Goal: Communication & Community: Answer question/provide support

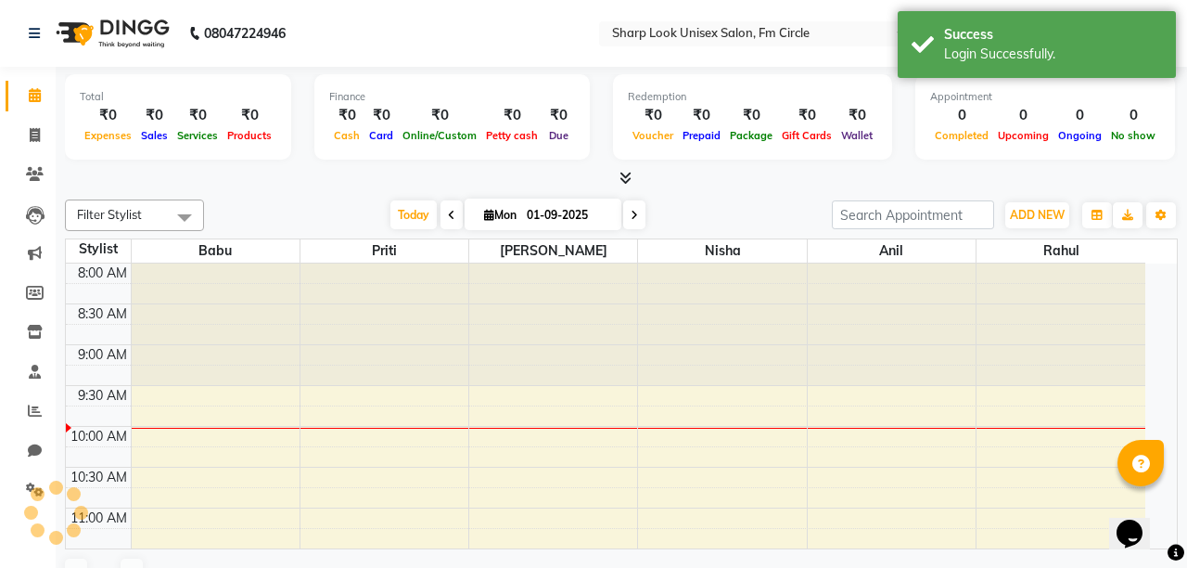
select select "en"
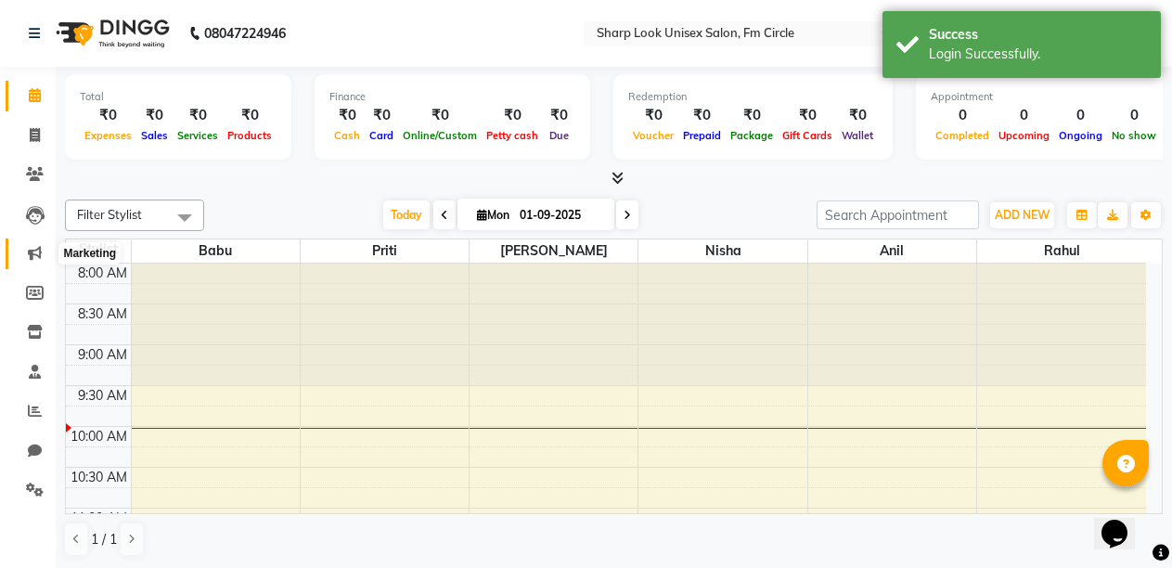
click at [32, 250] on icon at bounding box center [35, 253] width 14 height 14
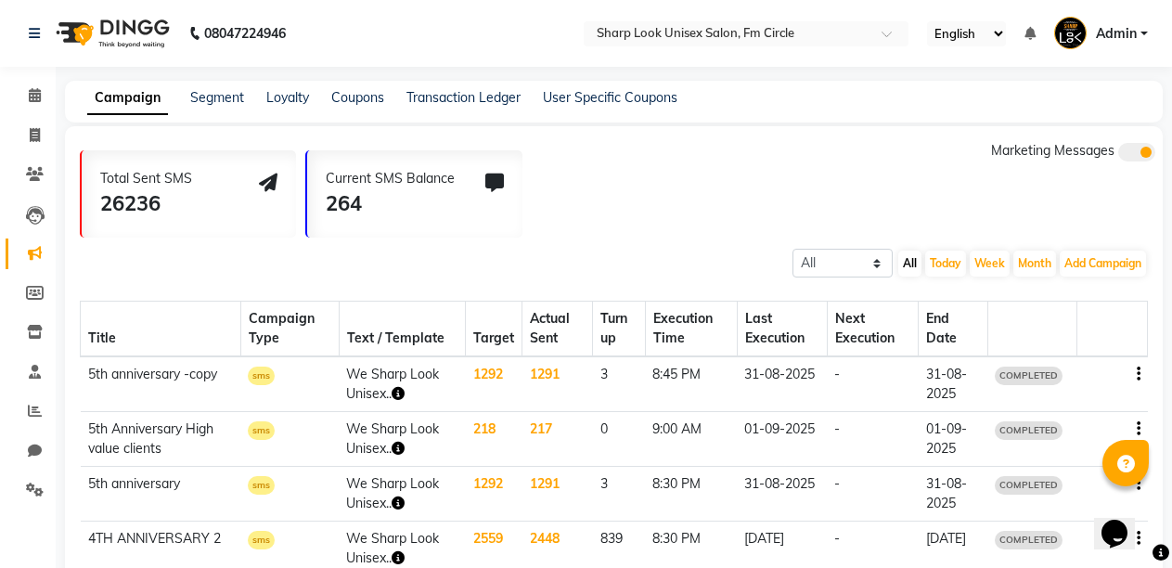
click at [404, 390] on icon "button" at bounding box center [397, 393] width 13 height 13
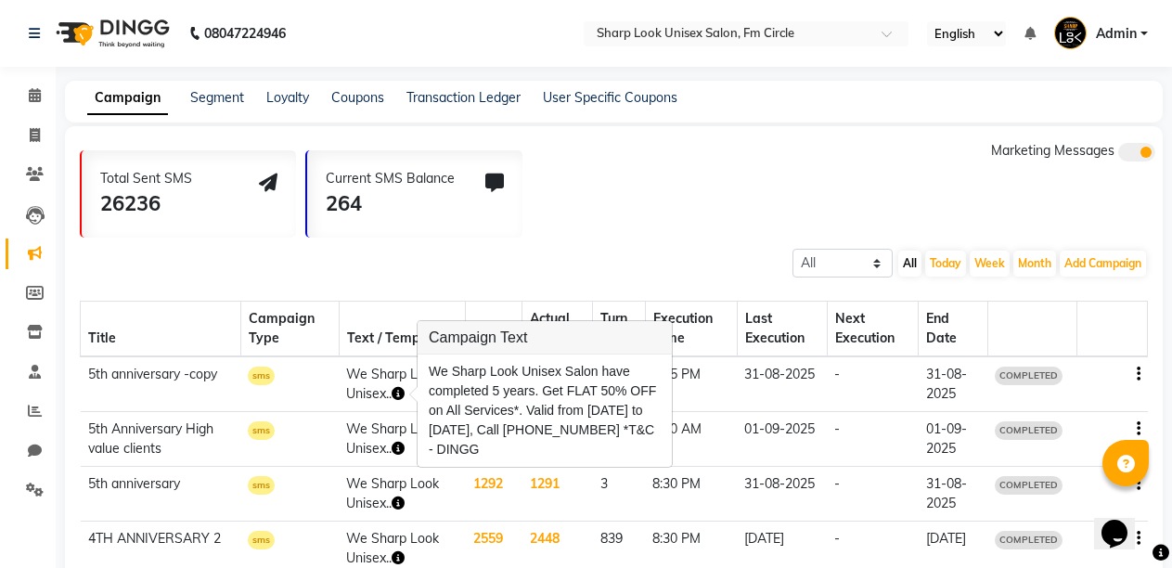
click at [397, 243] on div "Total Sent SMS 26236 Current SMS Balance 264 Marketing Messages All Scheduled C…" at bounding box center [613, 543] width 1097 height 834
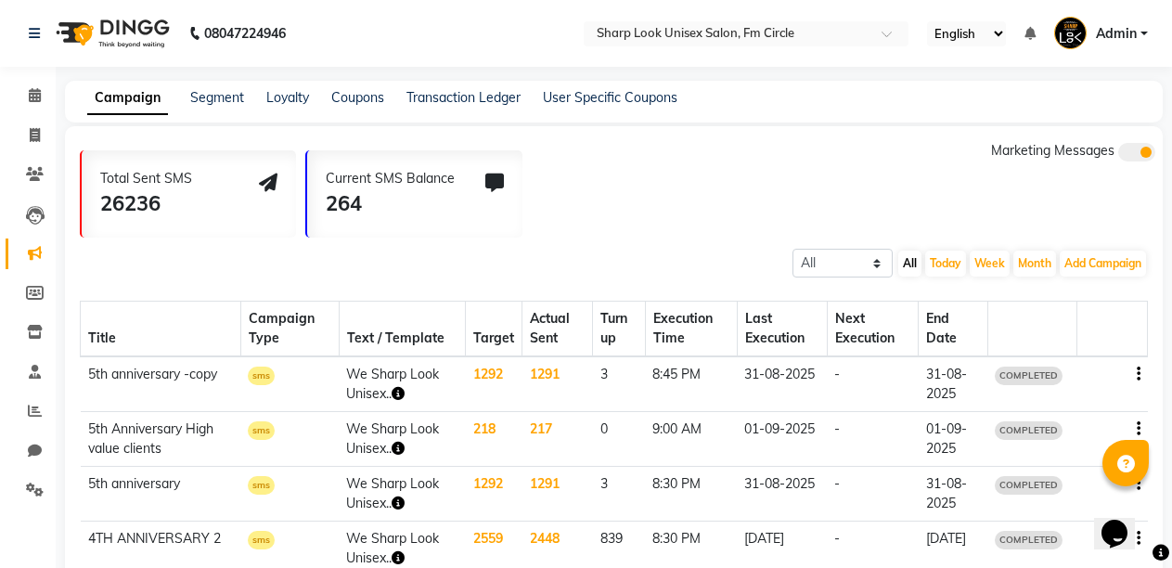
click at [403, 447] on icon "button" at bounding box center [397, 448] width 13 height 13
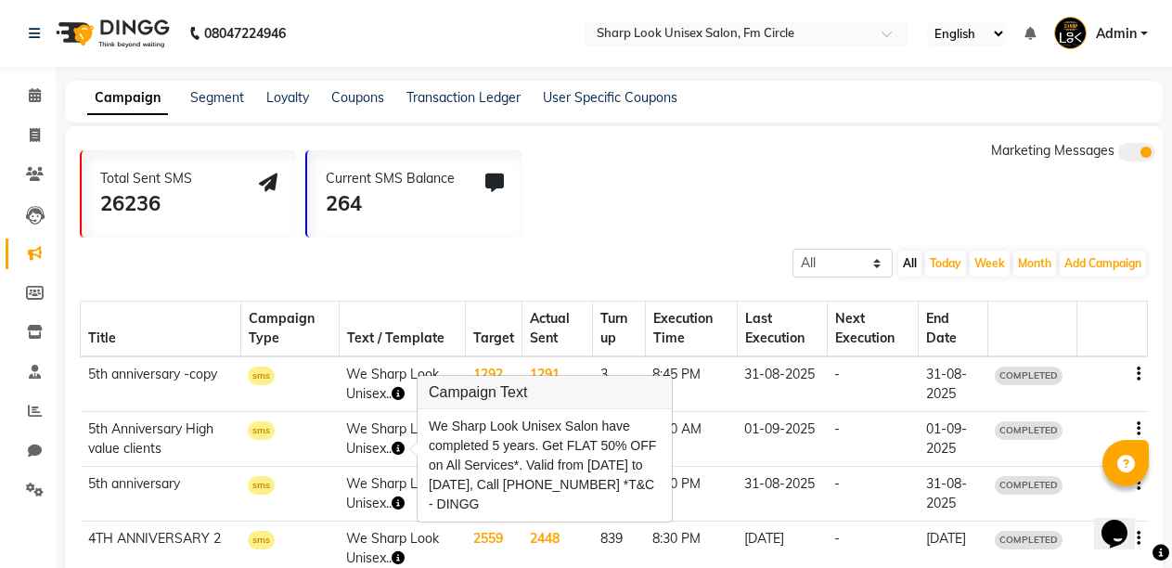
click at [571, 251] on div "All Scheduled Completed All [DATE] Week Month Add Campaign SMS Campaign Email C…" at bounding box center [613, 261] width 1097 height 33
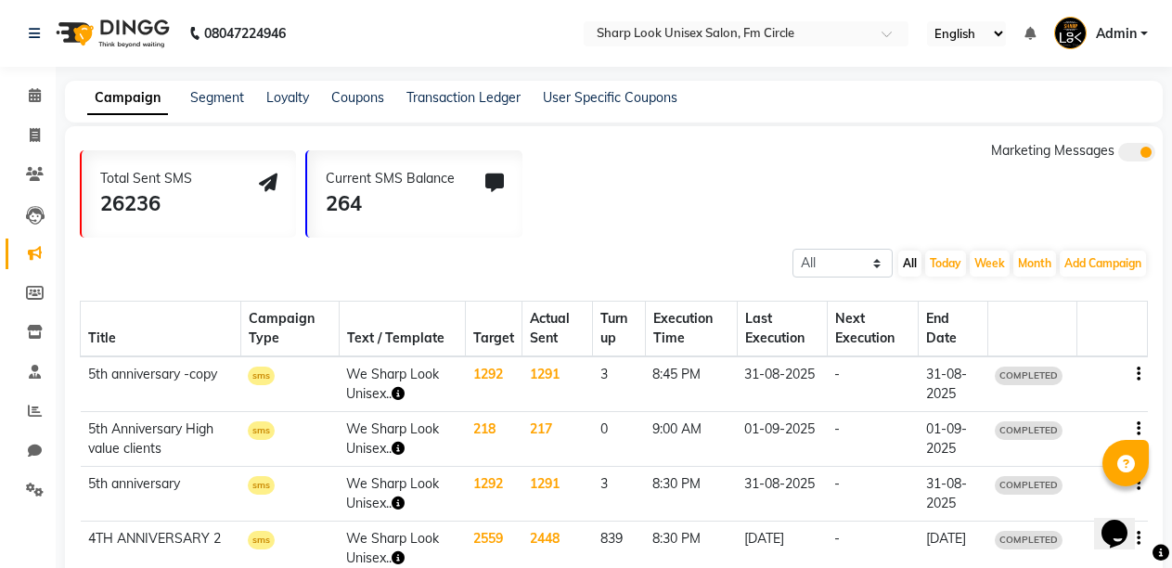
click at [1137, 429] on icon "button" at bounding box center [1138, 429] width 4 height 1
click at [477, 225] on div "Current SMS Balance 264" at bounding box center [414, 193] width 214 height 87
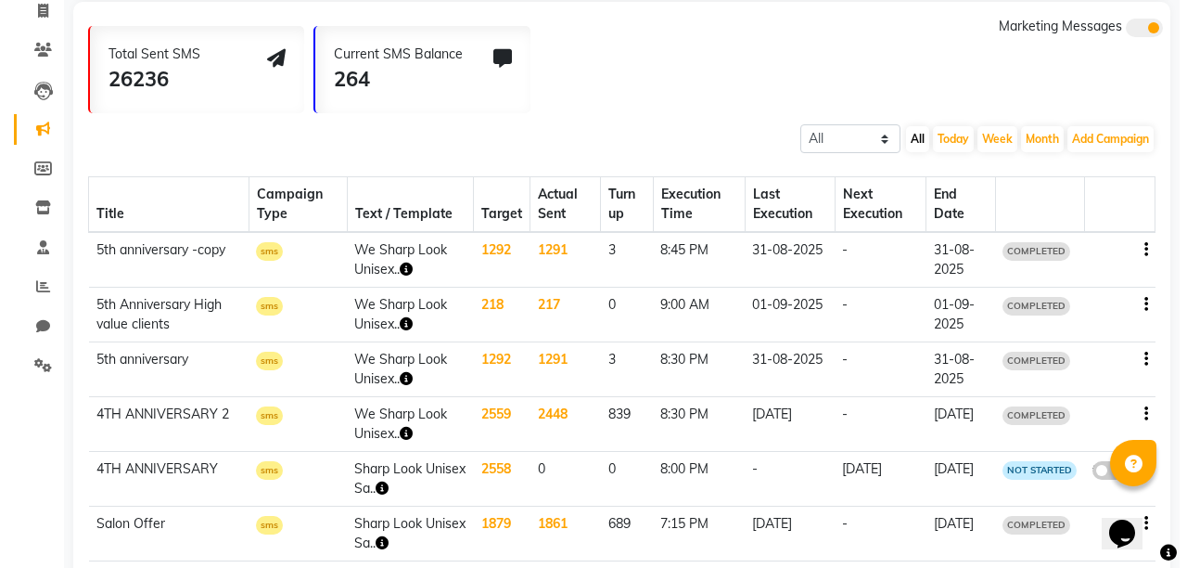
scroll to position [132, 0]
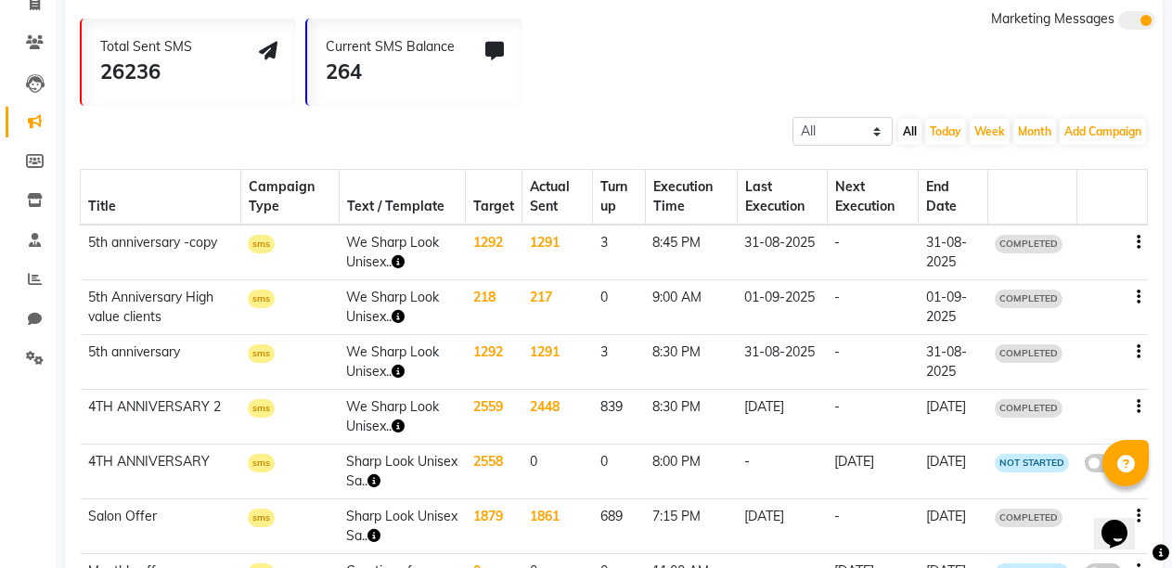
click at [402, 368] on icon "button" at bounding box center [397, 371] width 13 height 13
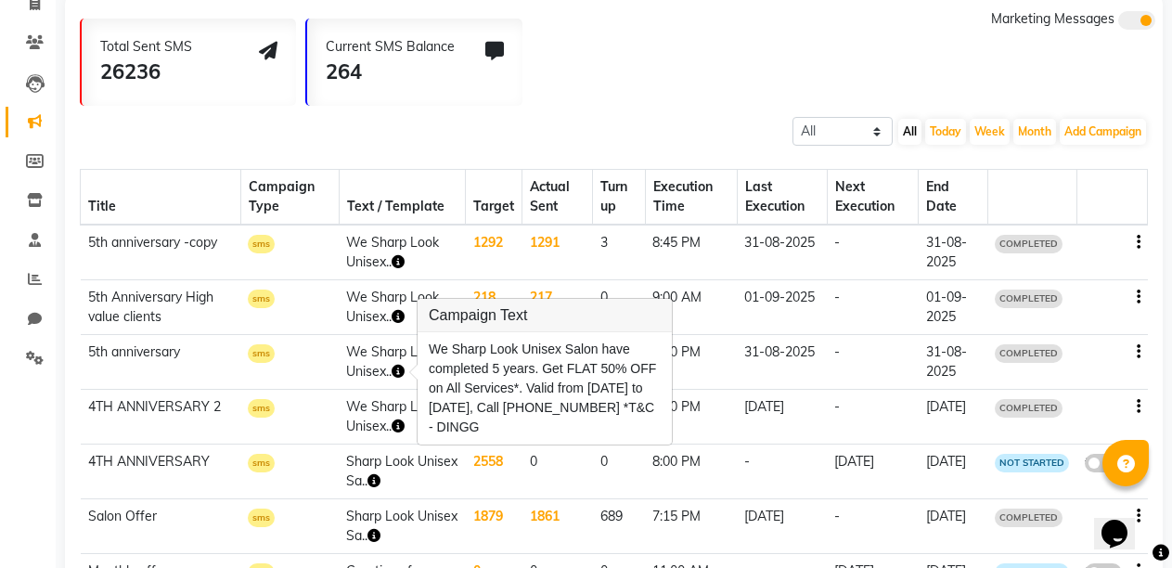
click at [283, 352] on td "sms" at bounding box center [289, 362] width 98 height 55
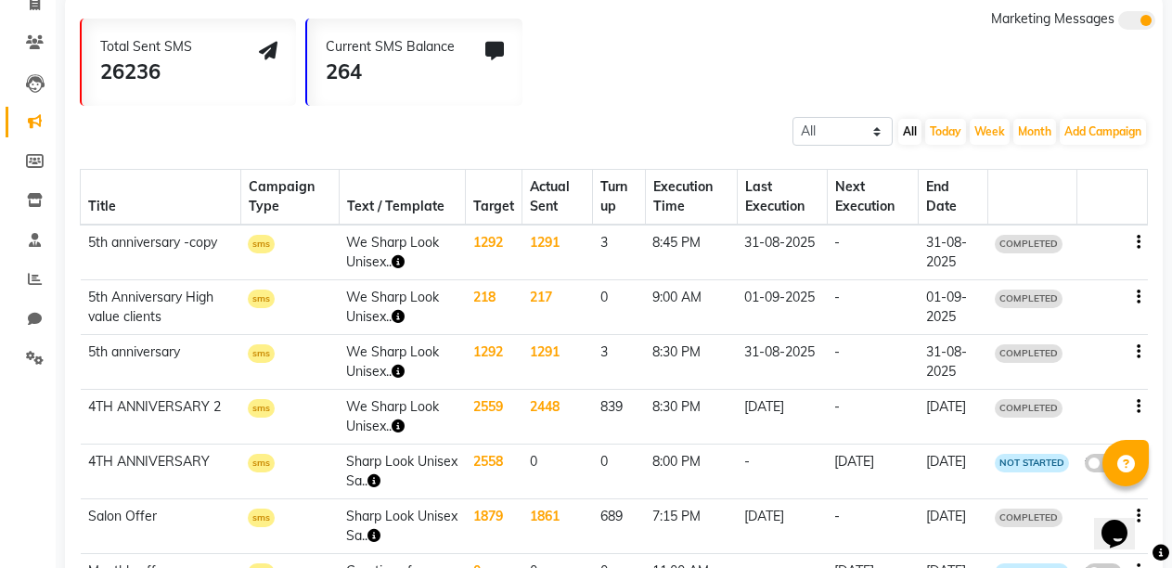
click at [486, 297] on td "218" at bounding box center [494, 307] width 57 height 55
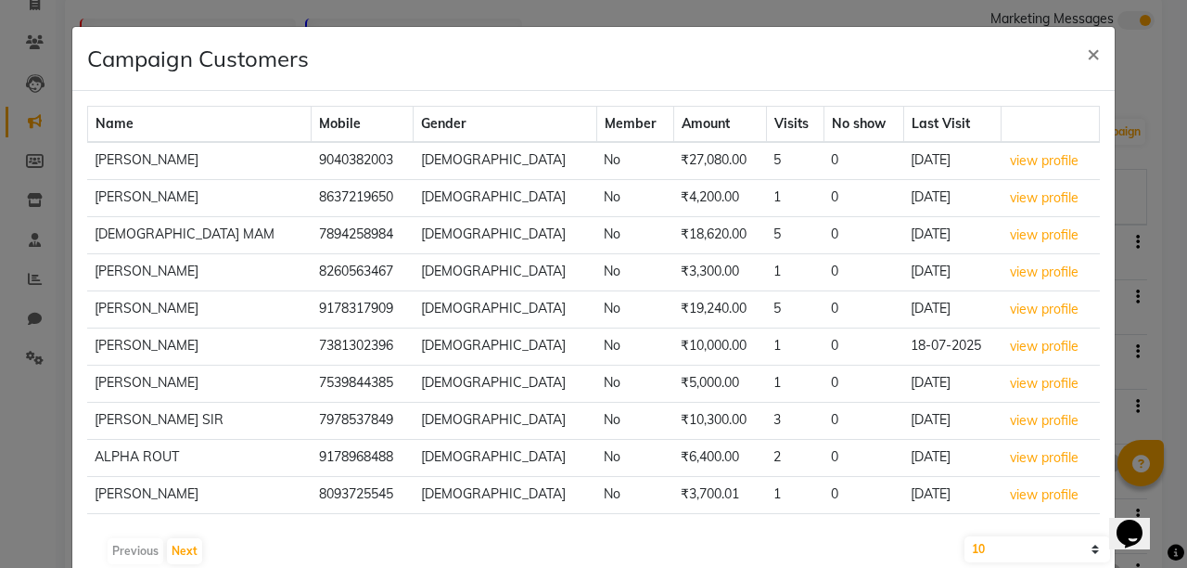
click at [1082, 545] on select "10 50 100 500" at bounding box center [1038, 549] width 146 height 26
select select "500"
click at [965, 536] on select "10 50 100 500" at bounding box center [1038, 549] width 146 height 26
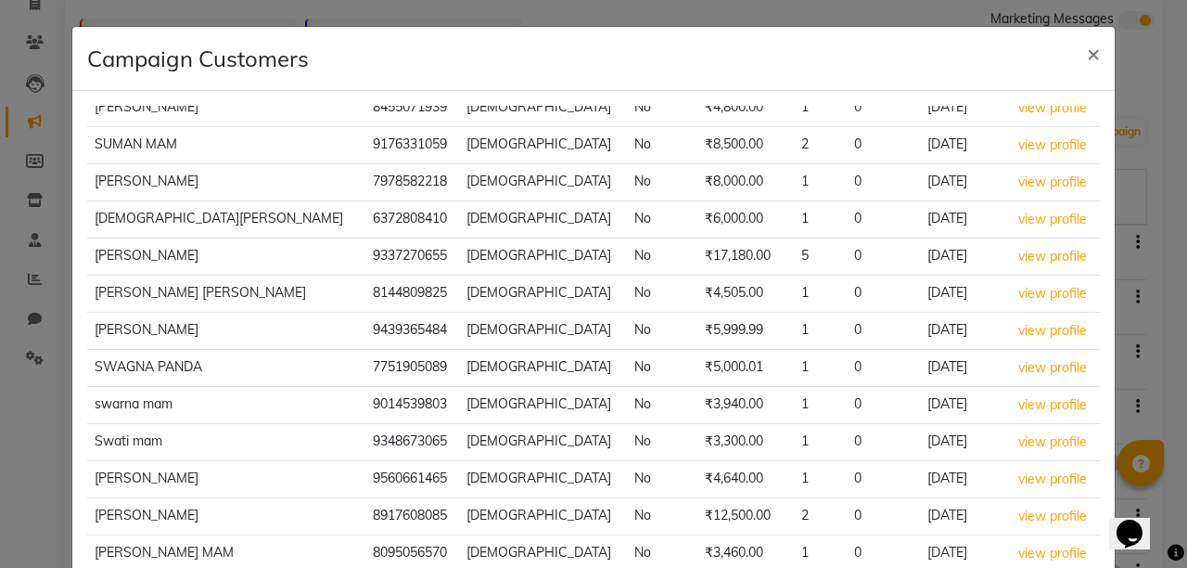
scroll to position [7171, 0]
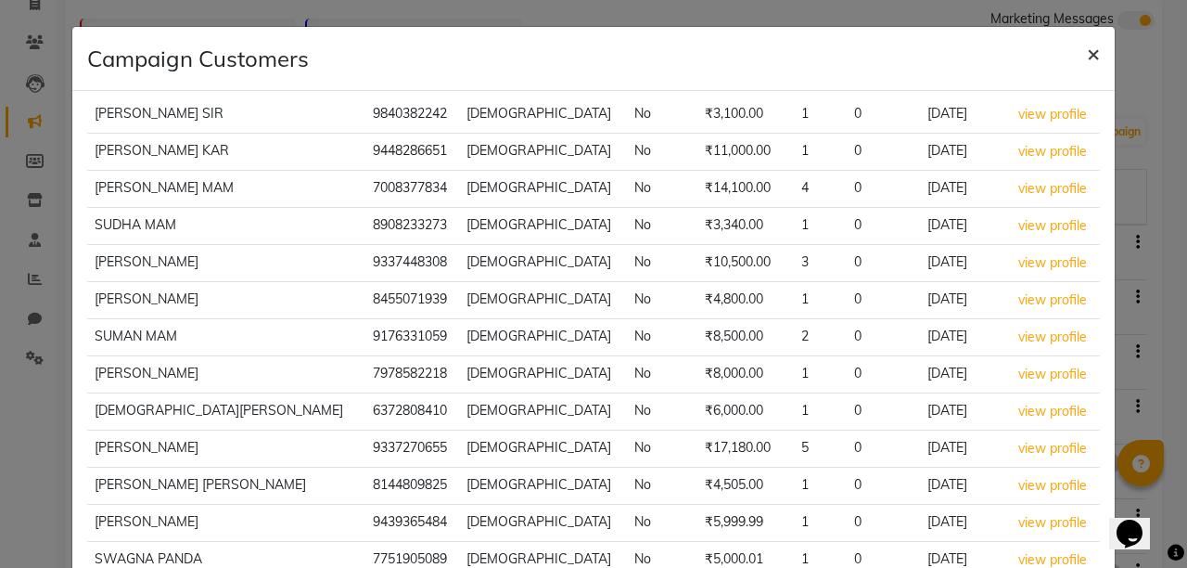
click at [1087, 51] on span "×" at bounding box center [1093, 53] width 13 height 28
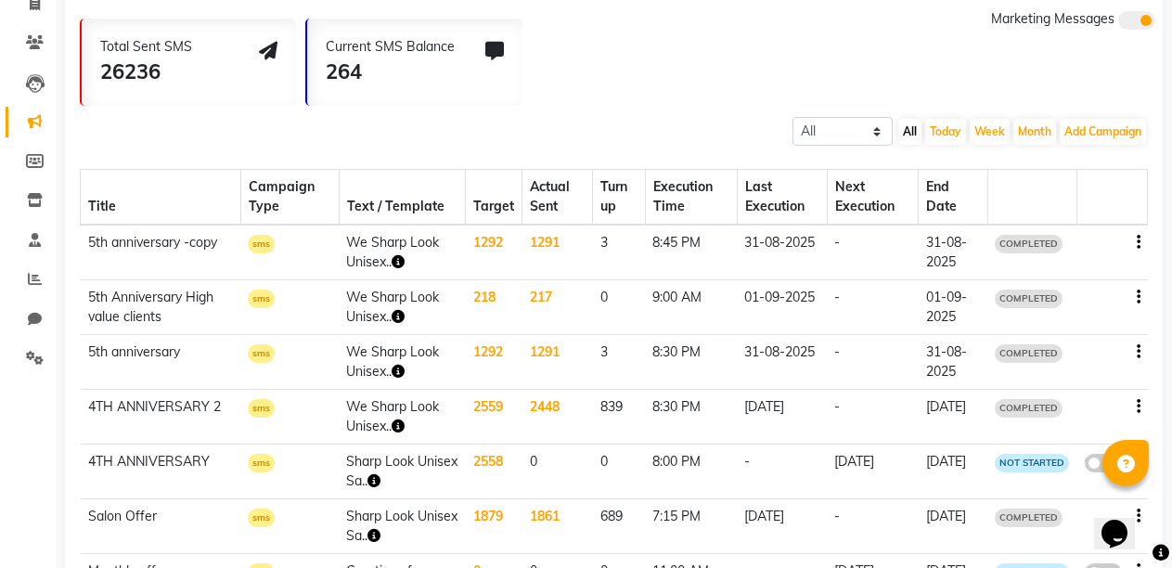
click at [542, 237] on td "1291" at bounding box center [557, 252] width 71 height 56
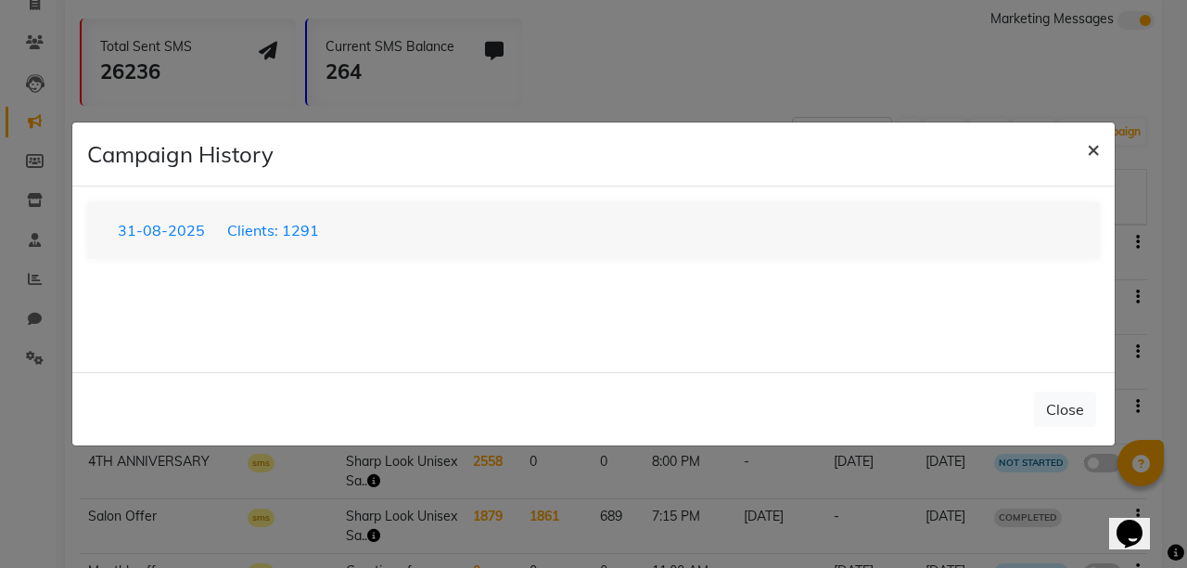
click at [1090, 150] on span "×" at bounding box center [1093, 149] width 13 height 28
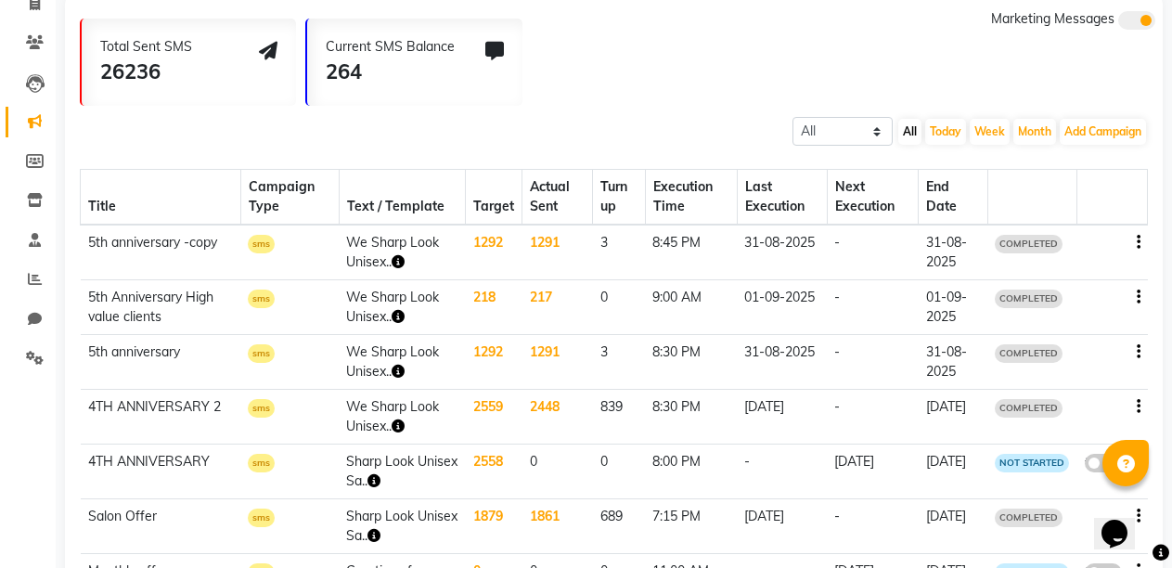
click at [491, 241] on td "1292" at bounding box center [494, 252] width 57 height 56
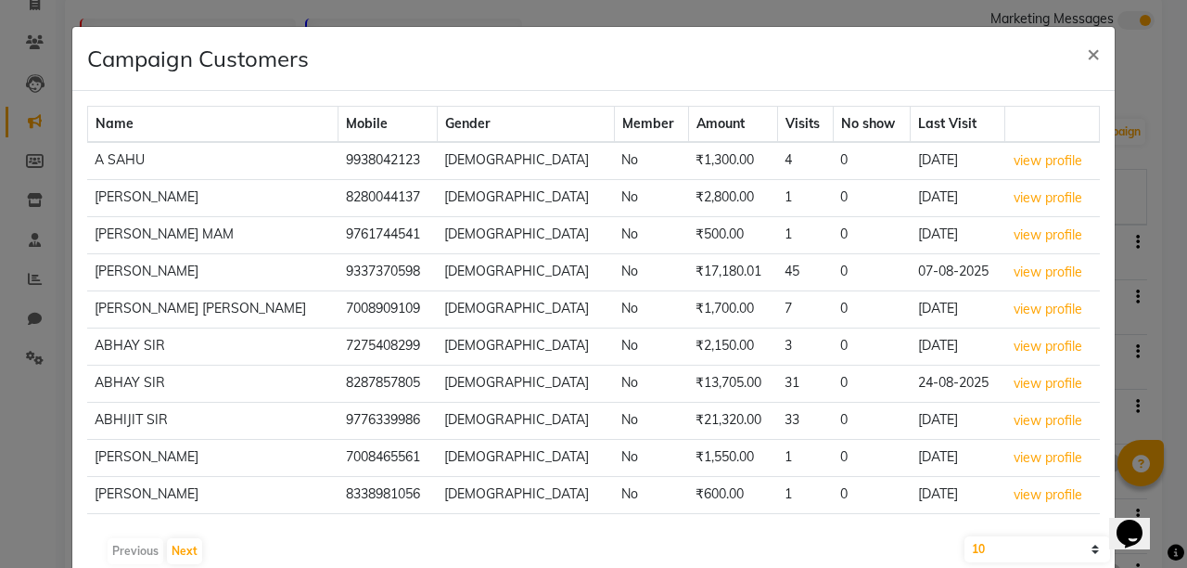
click at [1078, 551] on select "10 50 100 500" at bounding box center [1038, 549] width 146 height 26
select select "500"
click at [965, 536] on select "10 50 100 500" at bounding box center [1038, 549] width 146 height 26
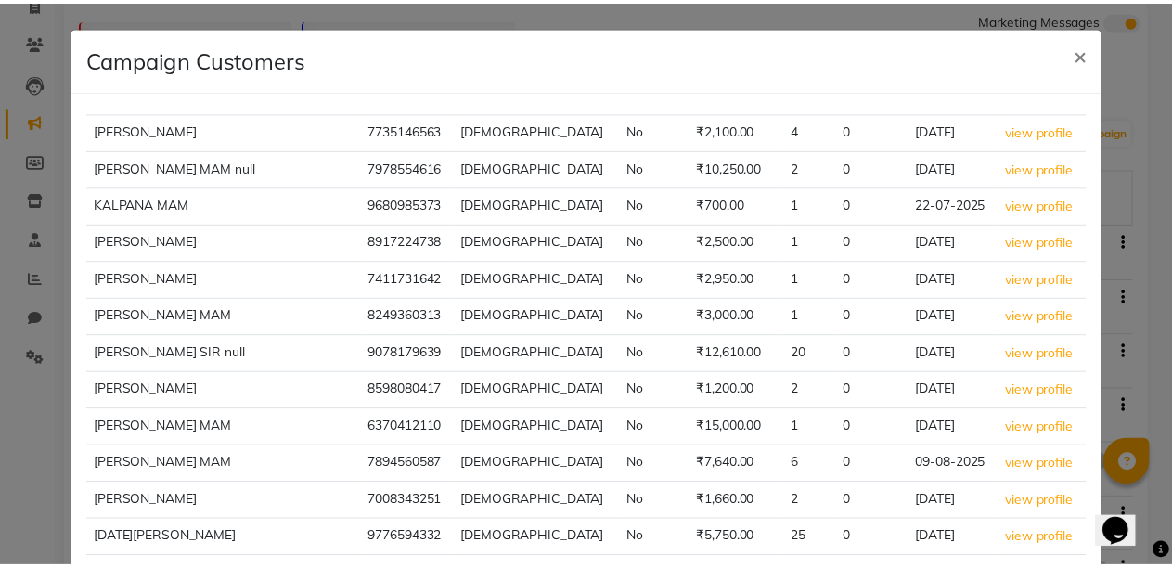
scroll to position [18141, 0]
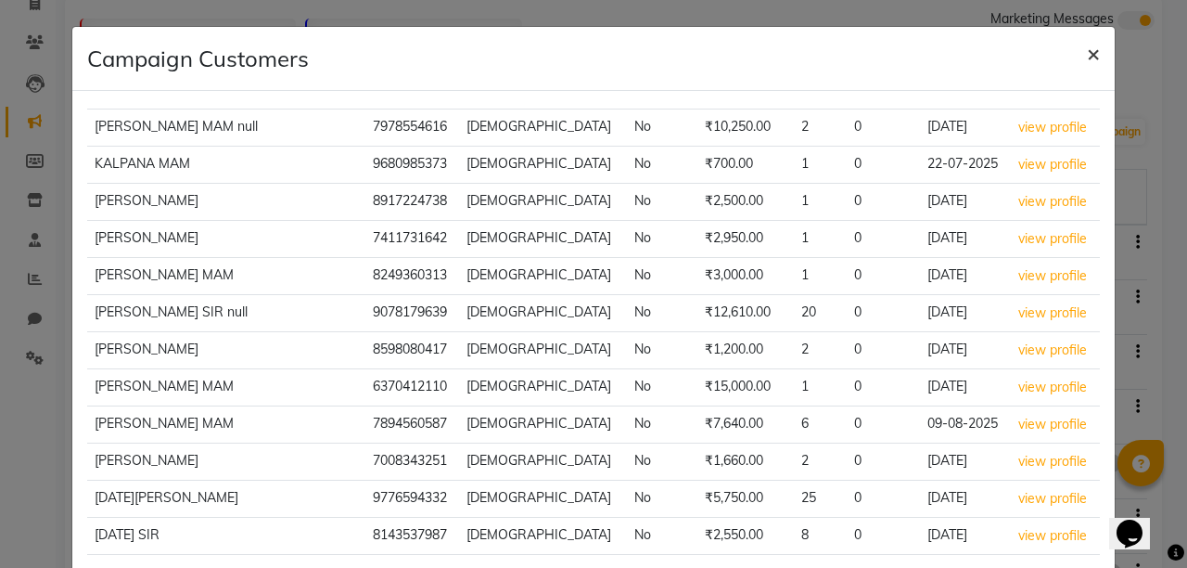
click at [1087, 52] on span "×" at bounding box center [1093, 53] width 13 height 28
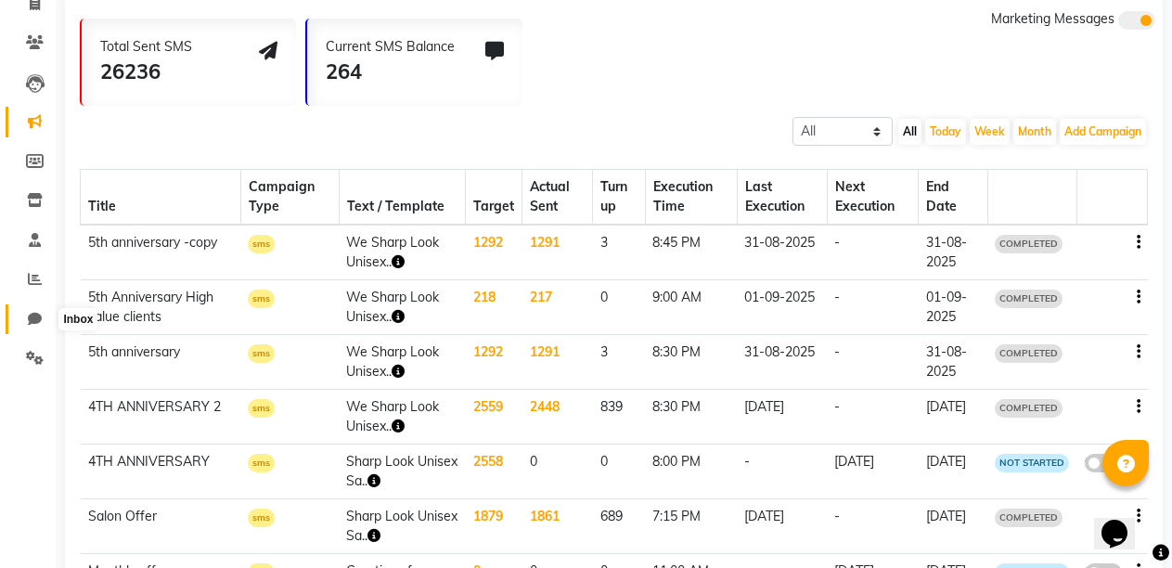
click at [38, 322] on icon at bounding box center [35, 319] width 14 height 14
select select "100"
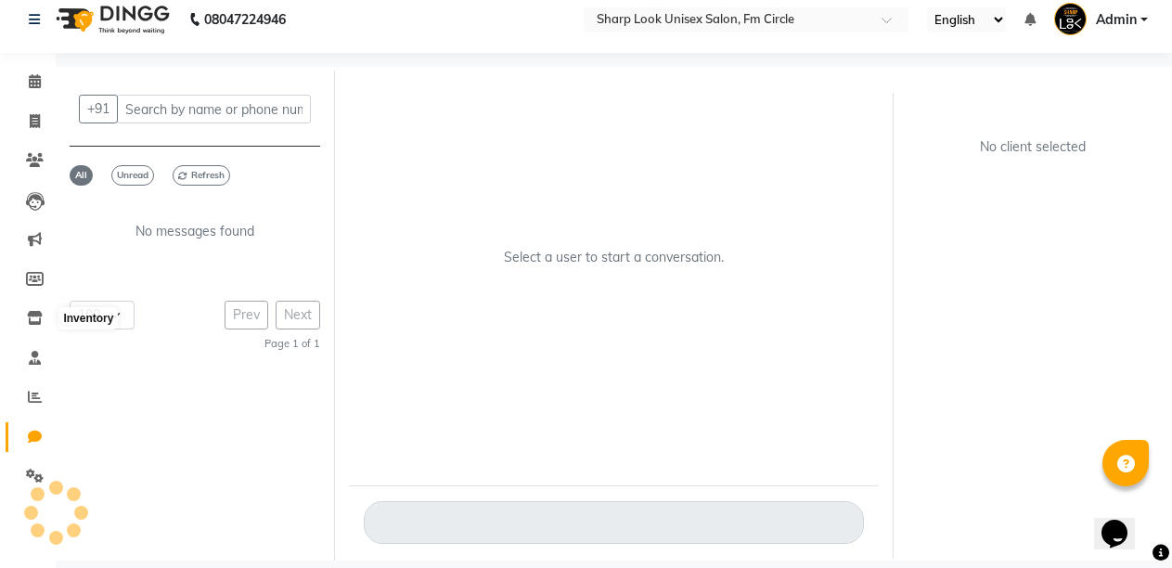
scroll to position [14, 0]
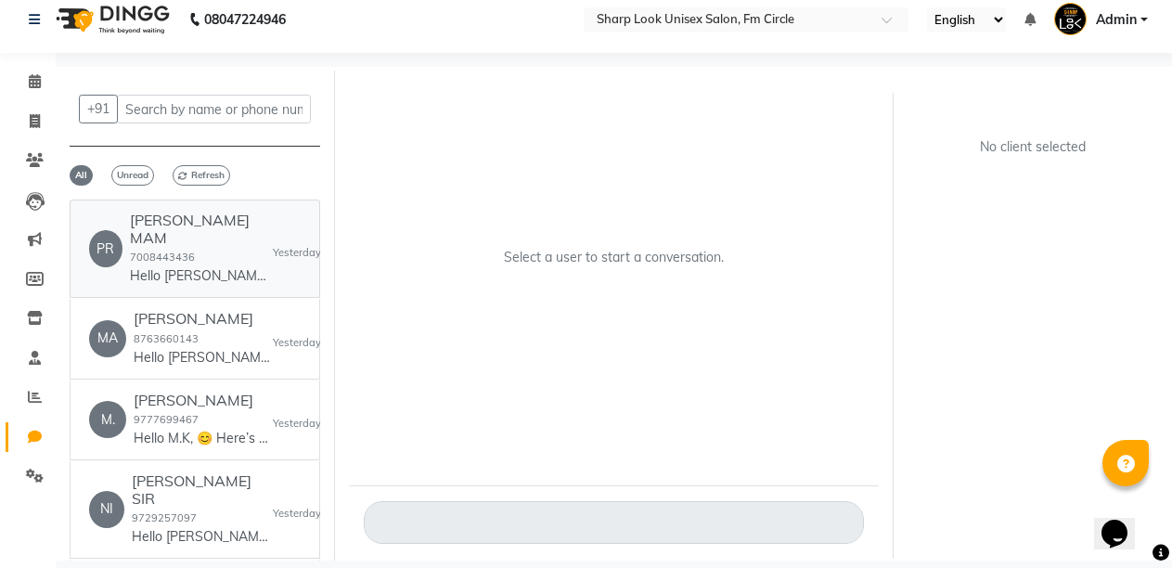
click at [194, 250] on small "7008443436" at bounding box center [162, 256] width 65 height 13
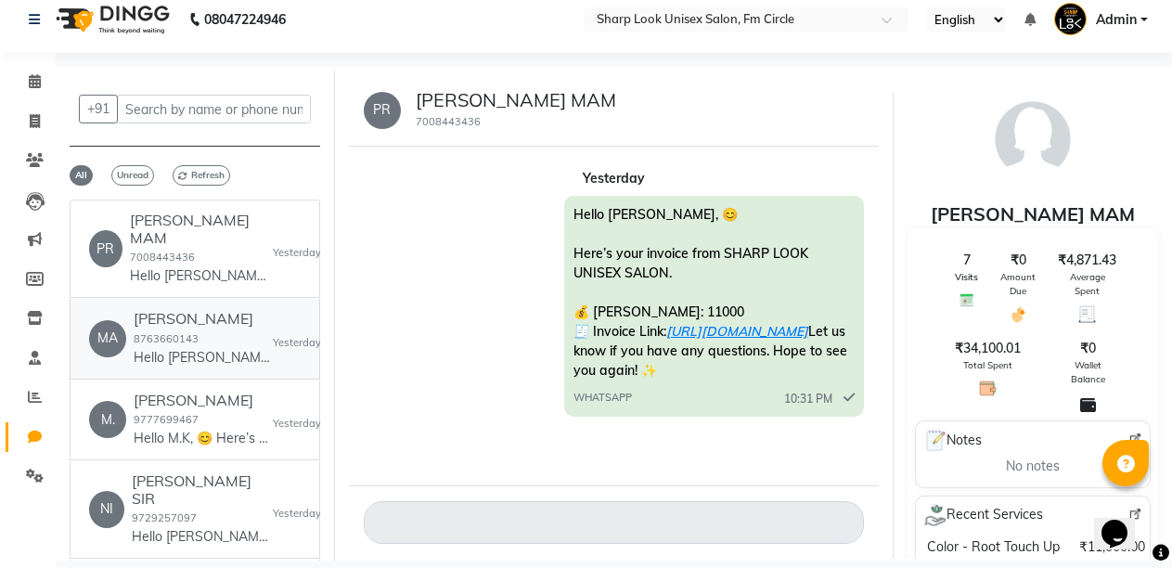
click at [185, 312] on div "[PERSON_NAME] 8763660143 Hello [PERSON_NAME] , 😊 Here’s your invoice from SHARP…" at bounding box center [203, 338] width 139 height 57
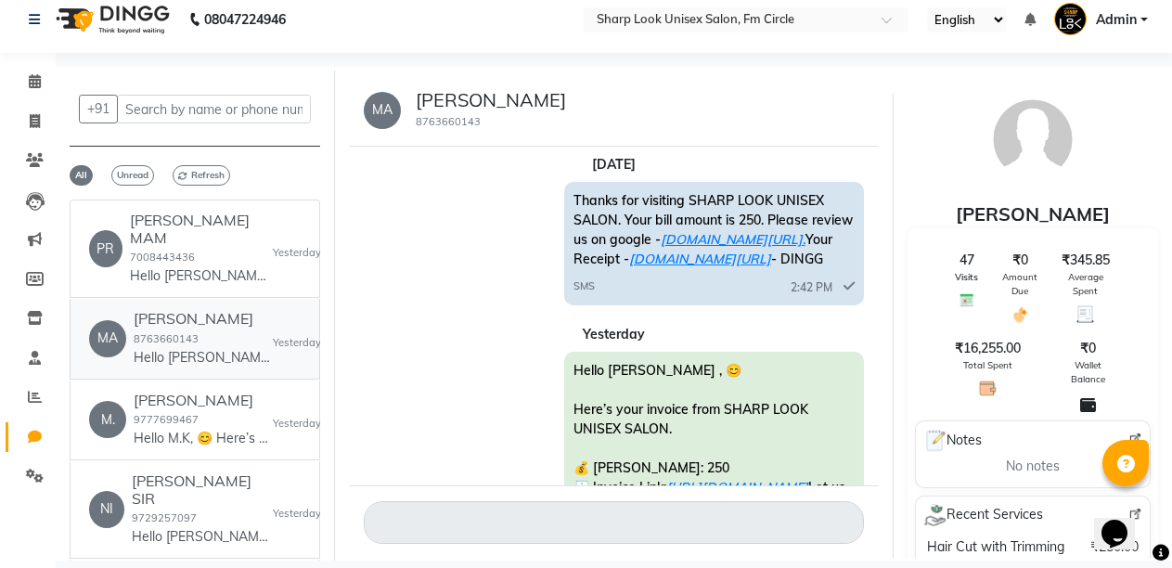
scroll to position [184, 0]
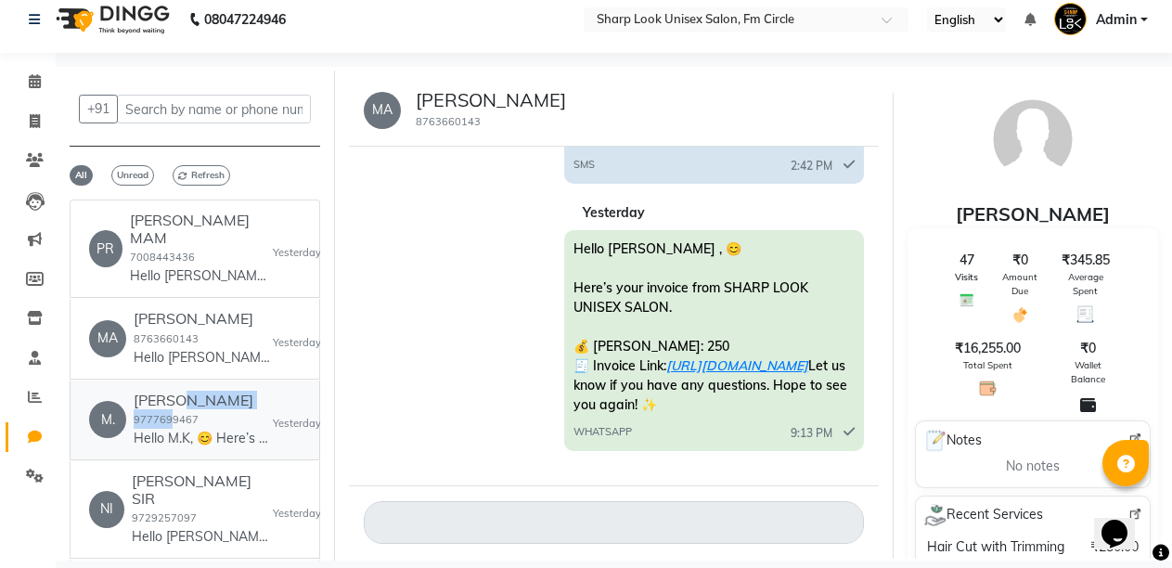
click at [173, 391] on div "[PERSON_NAME] 9777699467 Hello M.K, 😊 Here’s your invoice from SHARP LOOK UNISE…" at bounding box center [203, 419] width 139 height 57
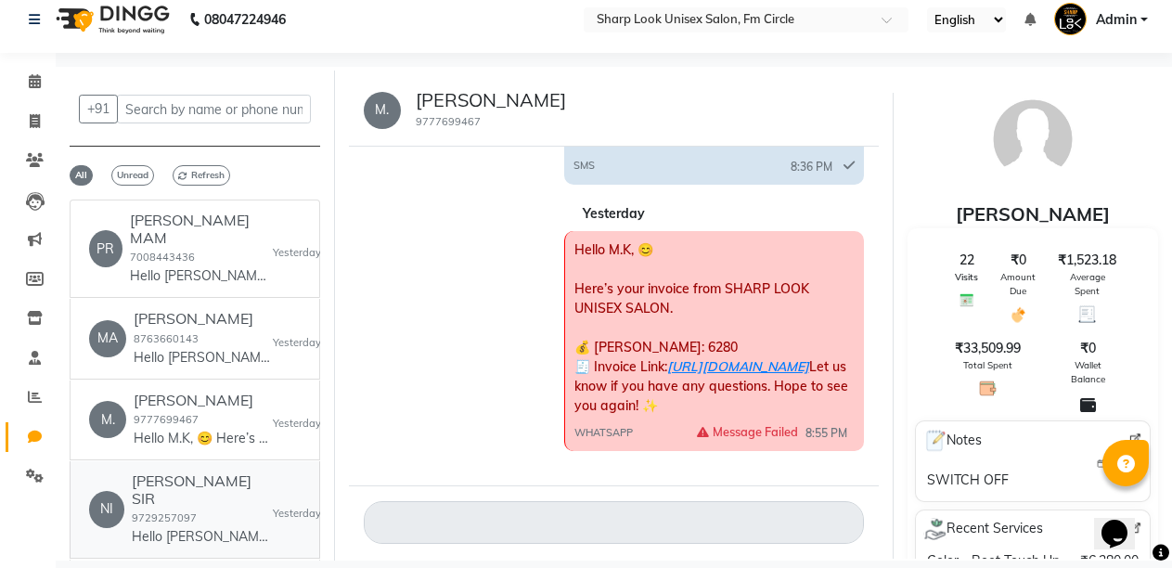
click at [201, 472] on div "[PERSON_NAME] SIR 9729257097 Hello [PERSON_NAME], 😊 Here’s your invoice from SH…" at bounding box center [202, 509] width 141 height 74
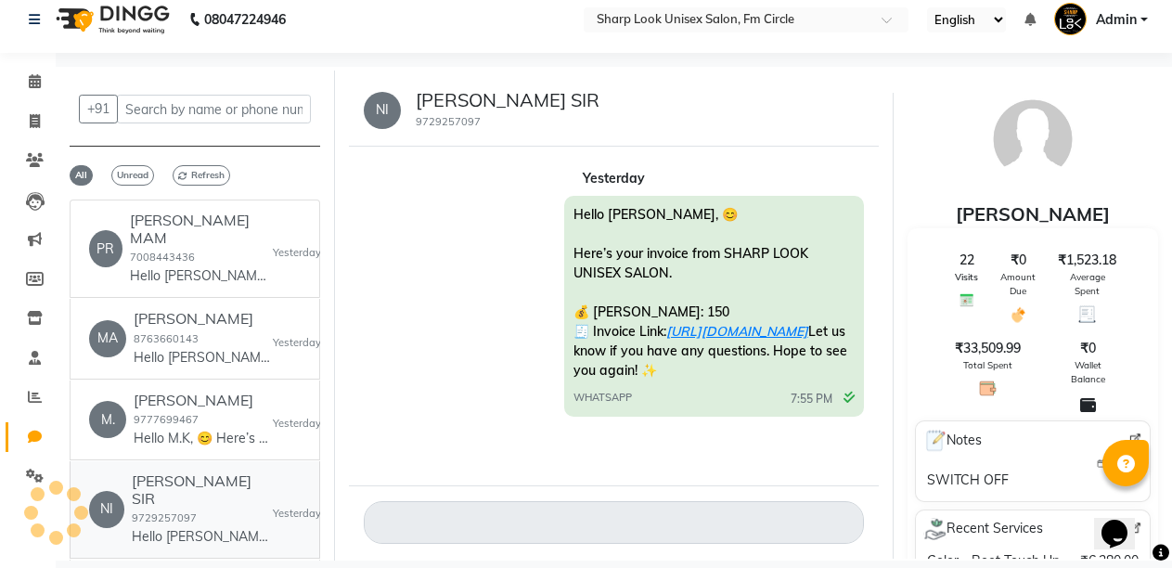
scroll to position [44, 0]
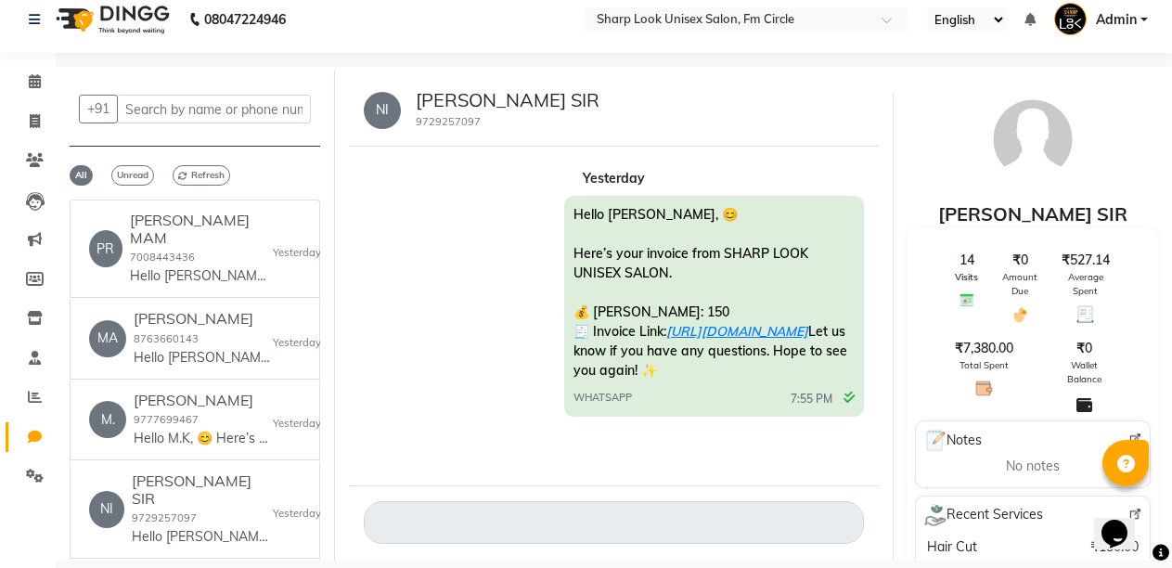
click at [711, 323] on link "[URL][DOMAIN_NAME]" at bounding box center [737, 331] width 142 height 17
click at [205, 394] on div "[PERSON_NAME] 9777699467 Hello M.K, 😊 Here’s your invoice from SHARP LOOK UNISE…" at bounding box center [203, 419] width 139 height 57
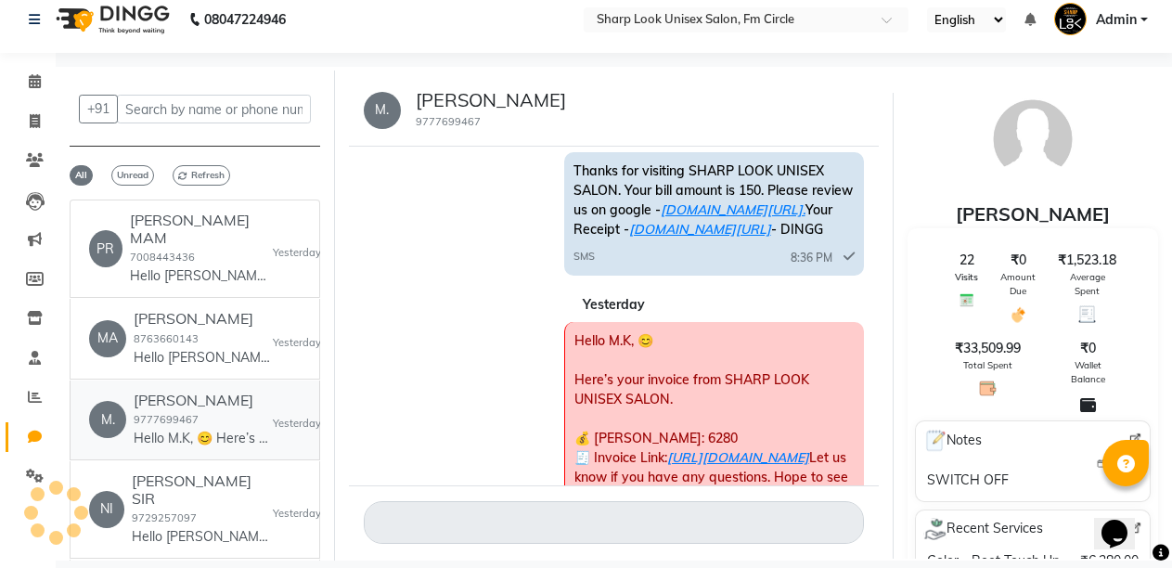
scroll to position [183, 0]
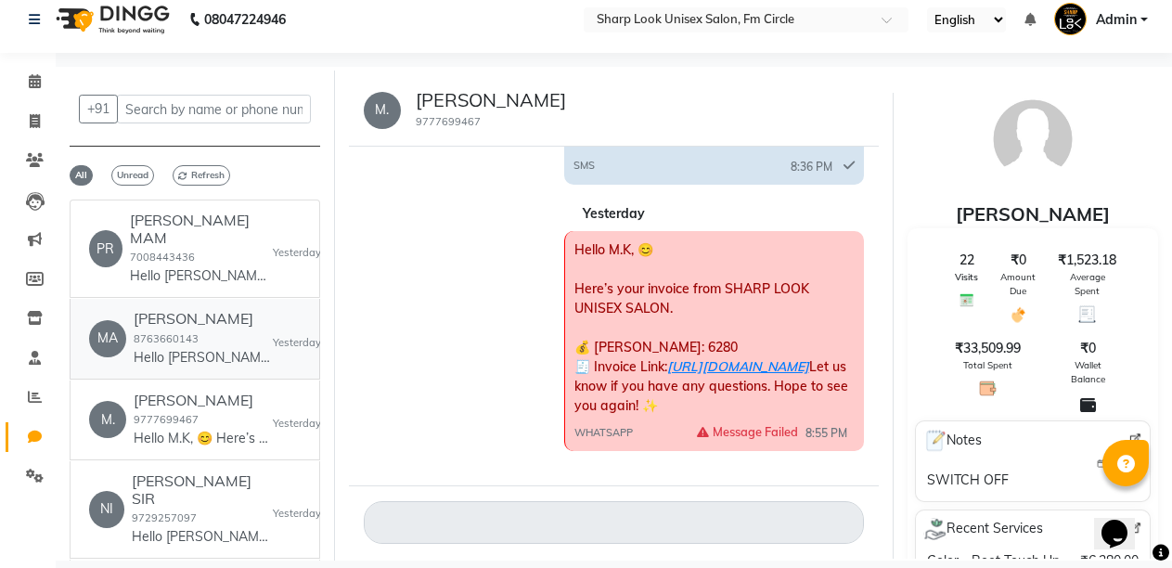
click at [239, 321] on div "[PERSON_NAME] 8763660143 Hello [PERSON_NAME] , 😊 Here’s your invoice from SHARP…" at bounding box center [203, 338] width 139 height 57
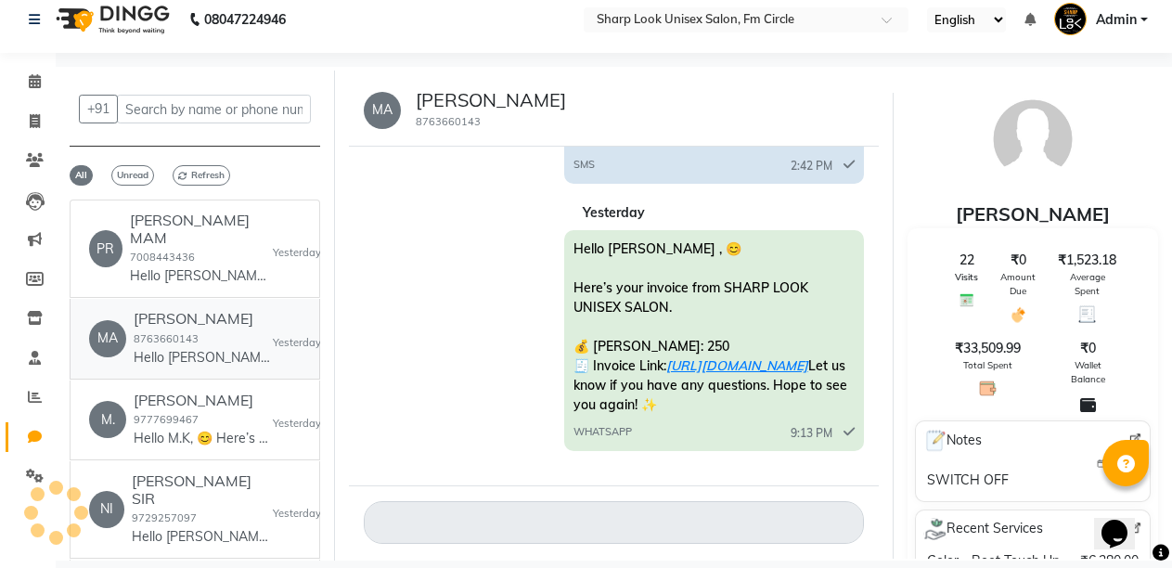
scroll to position [184, 0]
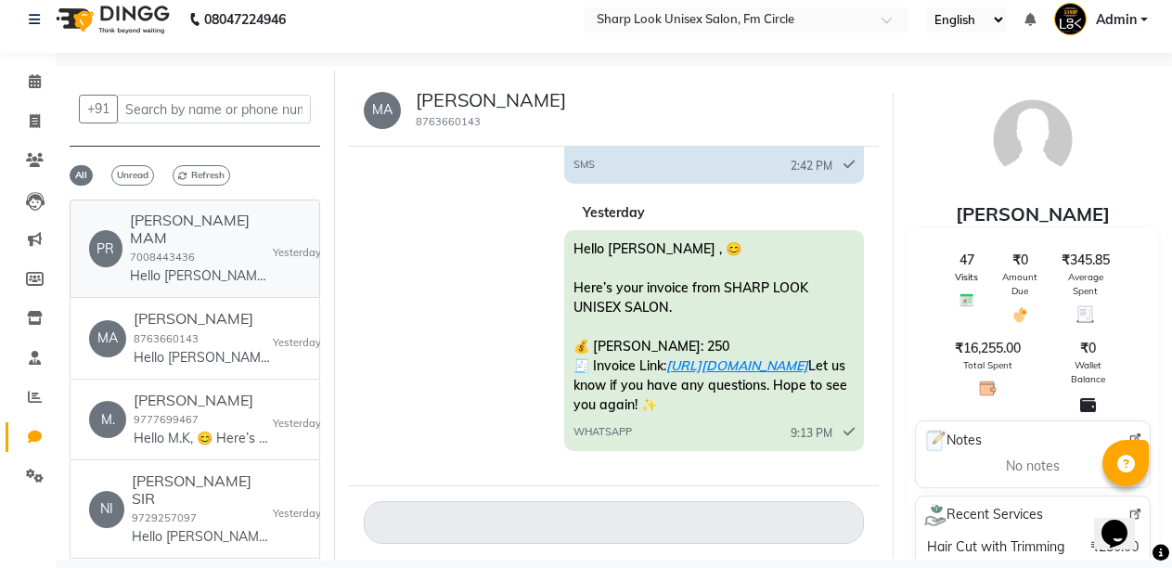
click at [167, 266] on p "Hello [PERSON_NAME], 😊 Here’s your invoice from SHARP LOOK UNISEX SALON. 💰 [PER…" at bounding box center [199, 275] width 139 height 19
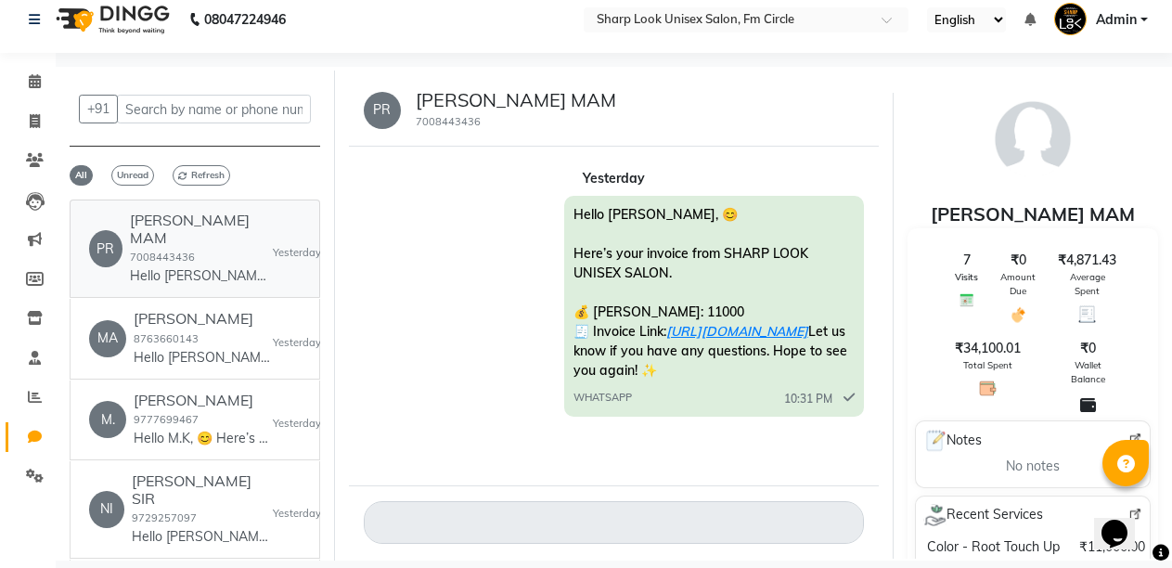
scroll to position [44, 0]
click at [712, 323] on link "[URL][DOMAIN_NAME]" at bounding box center [737, 331] width 142 height 17
drag, startPoint x: 326, startPoint y: 269, endPoint x: 334, endPoint y: 370, distance: 101.5
click at [334, 370] on div "+91 All Unread Refresh PR [PERSON_NAME] MAM 7008443436 Hello [PERSON_NAME], 😊 H…" at bounding box center [614, 342] width 1116 height 550
click at [411, 243] on div "Hello [PERSON_NAME], 😊 Here’s your invoice from SHARP LOOK UNISEX SALON. 💰 [PER…" at bounding box center [614, 308] width 501 height 225
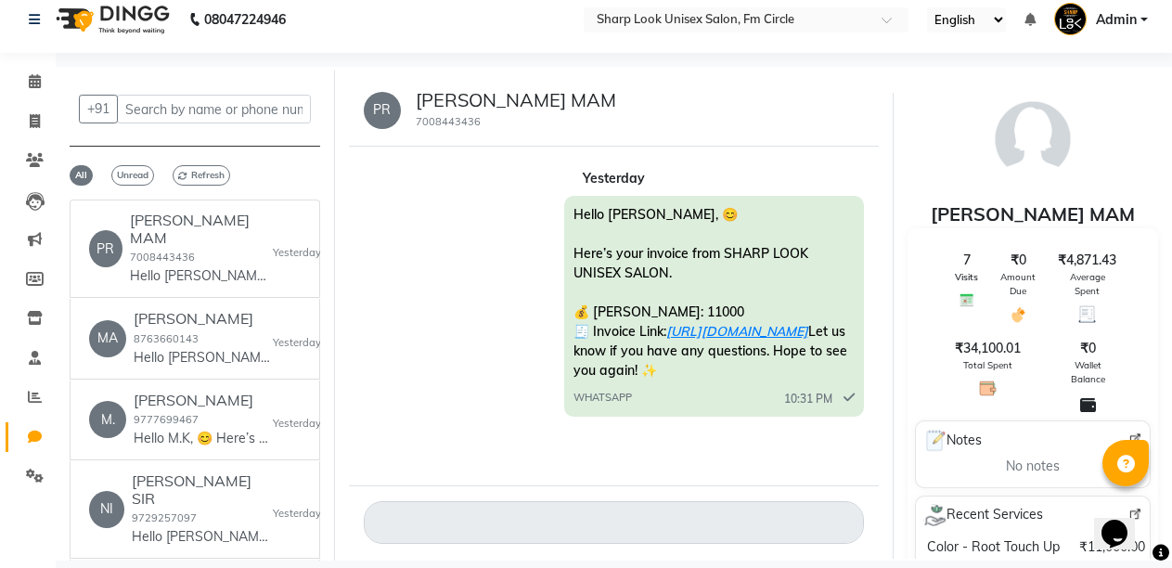
click at [206, 567] on h6 "[PERSON_NAME]" at bounding box center [203, 580] width 139 height 18
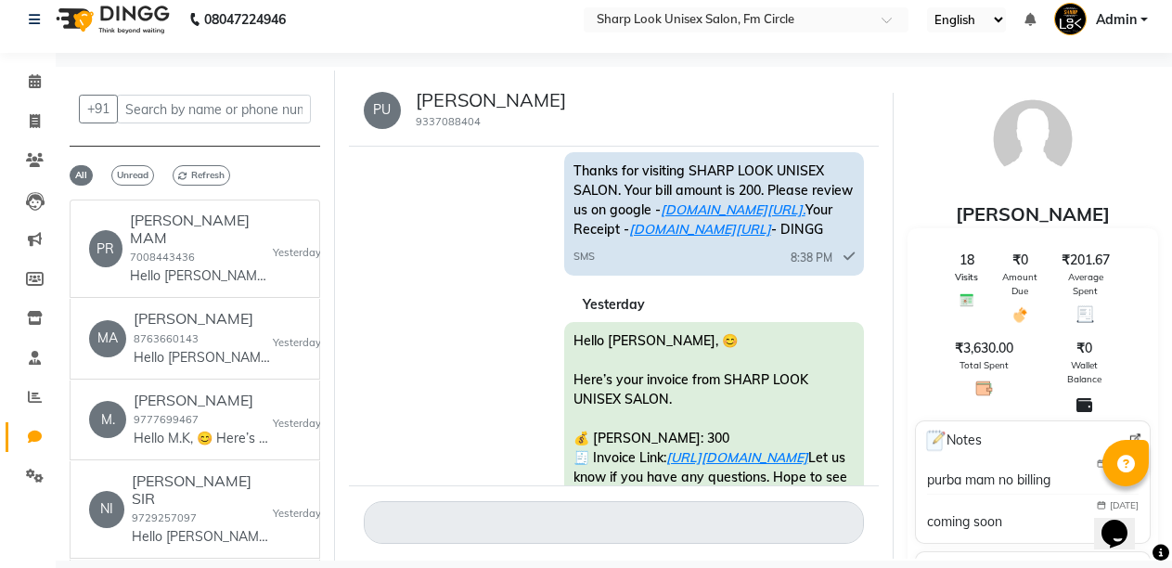
scroll to position [184, 0]
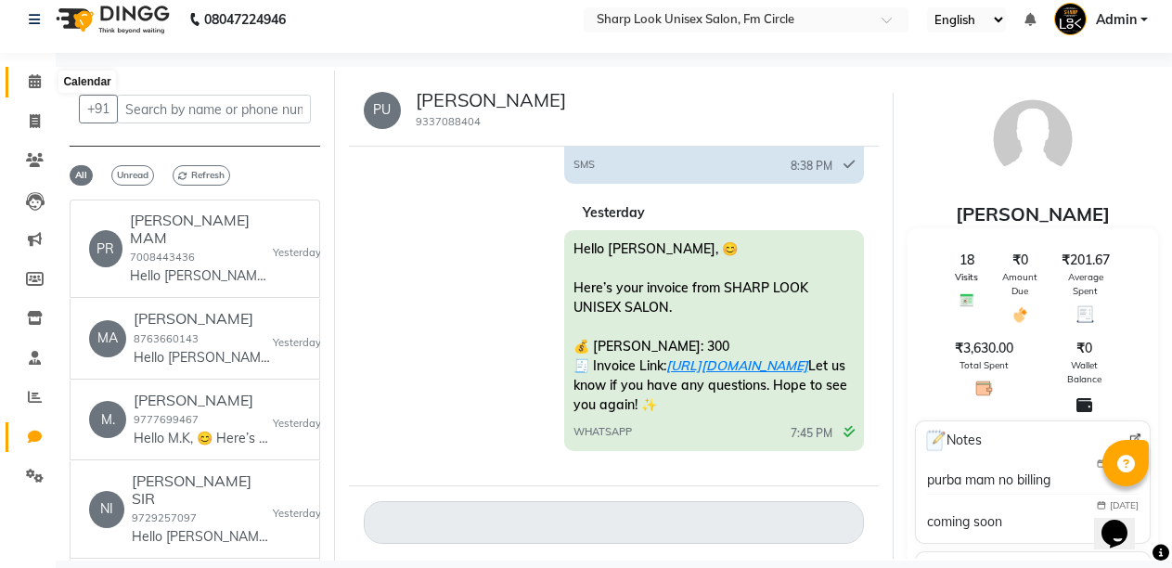
click at [27, 74] on span at bounding box center [35, 81] width 32 height 21
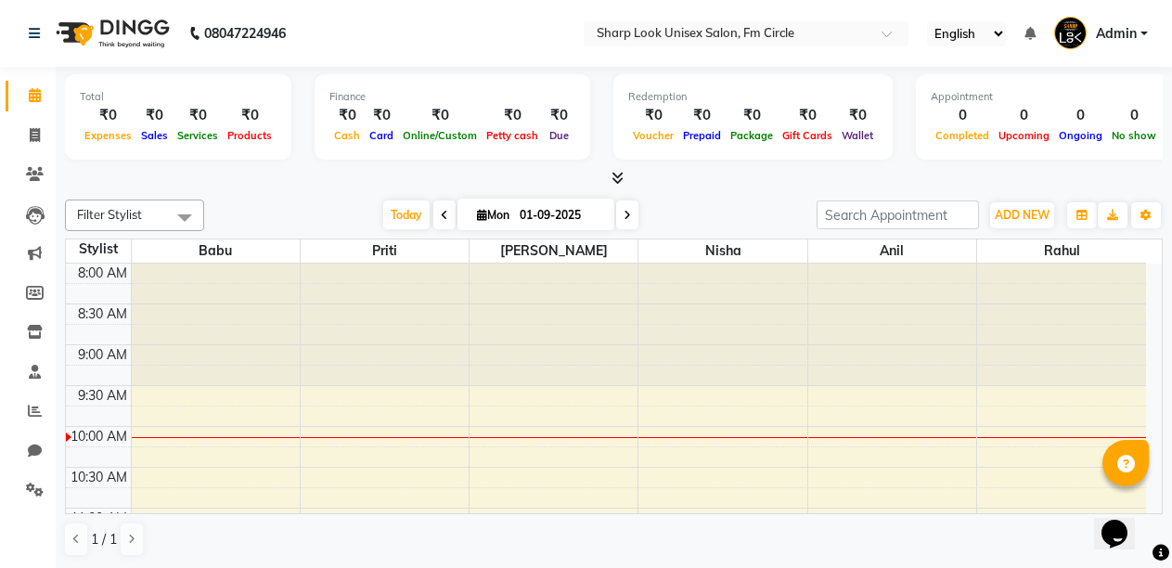
click at [1135, 30] on span "Admin" at bounding box center [1116, 33] width 41 height 19
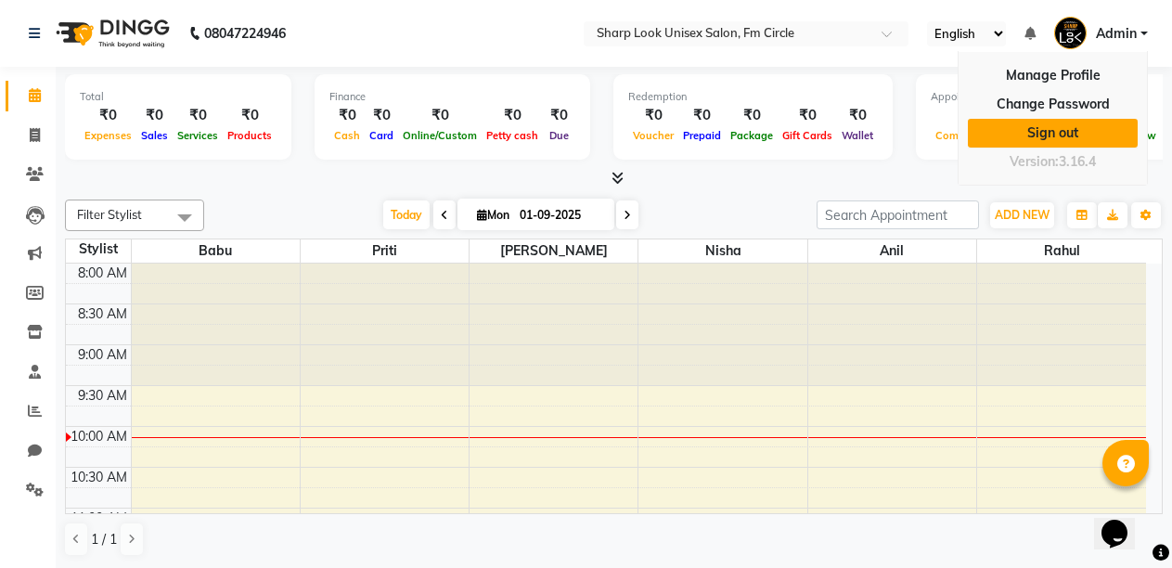
click at [1074, 135] on link "Sign out" at bounding box center [1053, 133] width 170 height 29
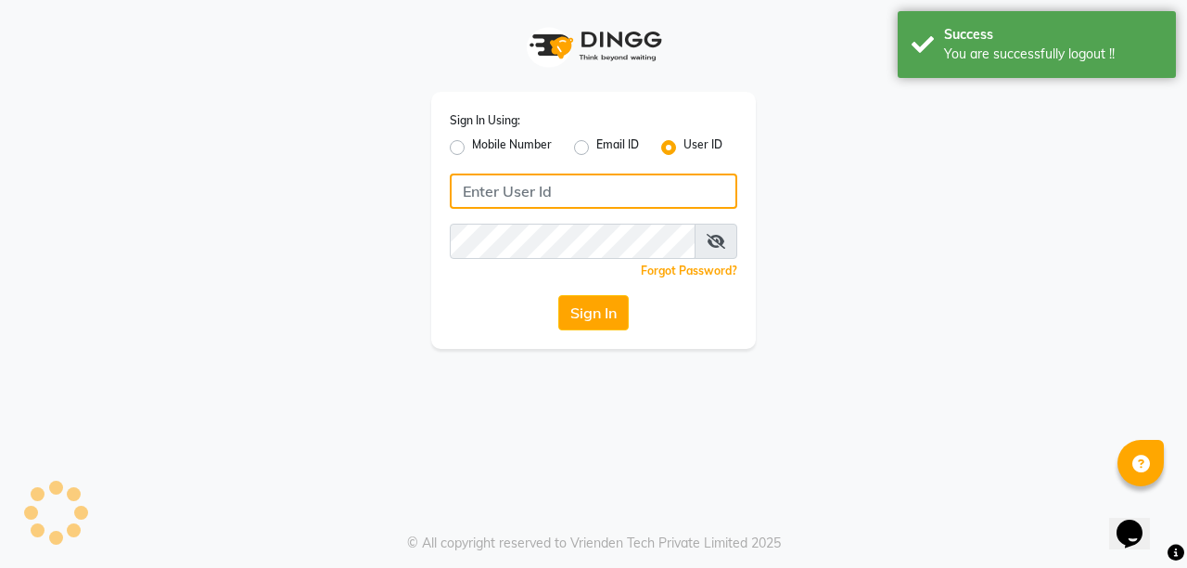
type input "8637218181"
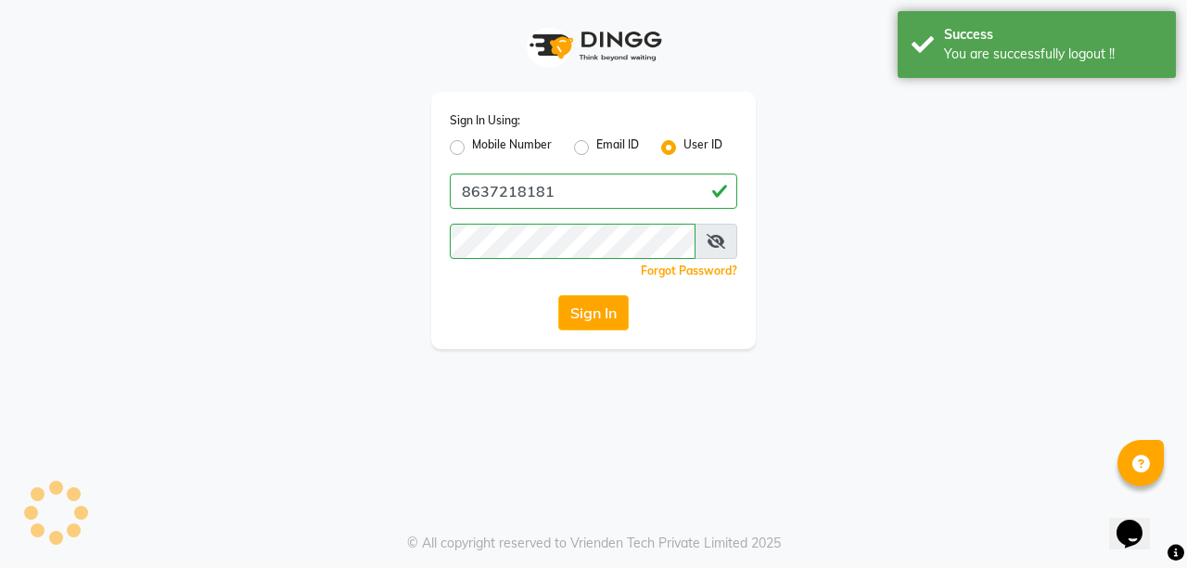
click at [472, 147] on label "Mobile Number" at bounding box center [512, 147] width 80 height 22
click at [472, 147] on input "Mobile Number" at bounding box center [478, 142] width 12 height 12
radio input "true"
radio input "false"
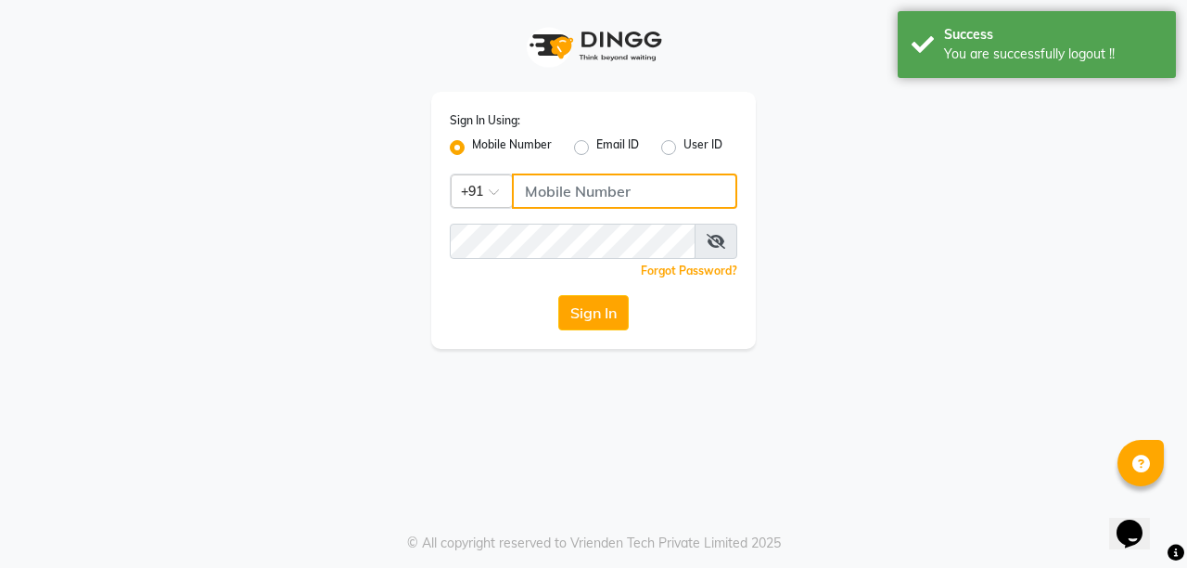
click at [584, 195] on input "Username" at bounding box center [624, 190] width 225 height 35
type input "8637218181"
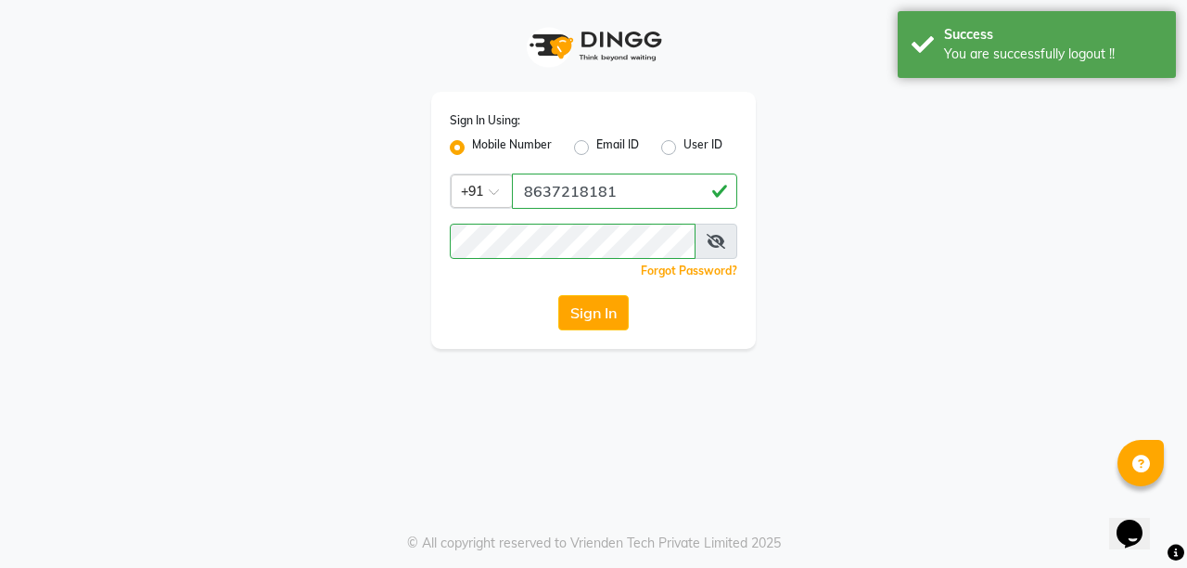
click at [587, 311] on button "Sign In" at bounding box center [593, 312] width 71 height 35
